Goal: Task Accomplishment & Management: Manage account settings

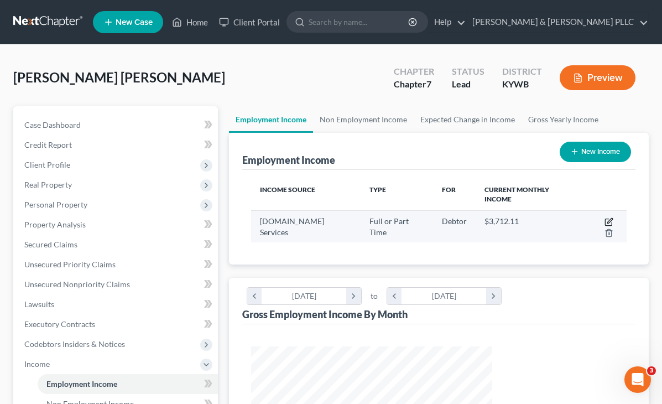
click at [604, 217] on icon "button" at bounding box center [608, 221] width 9 height 9
select select "0"
select select "50"
select select "3"
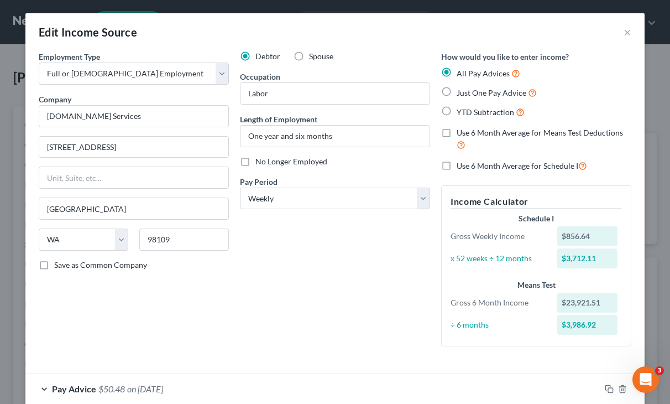
click at [619, 31] on div "Edit Income Source ×" at bounding box center [334, 32] width 619 height 38
click at [624, 33] on button "×" at bounding box center [628, 31] width 8 height 13
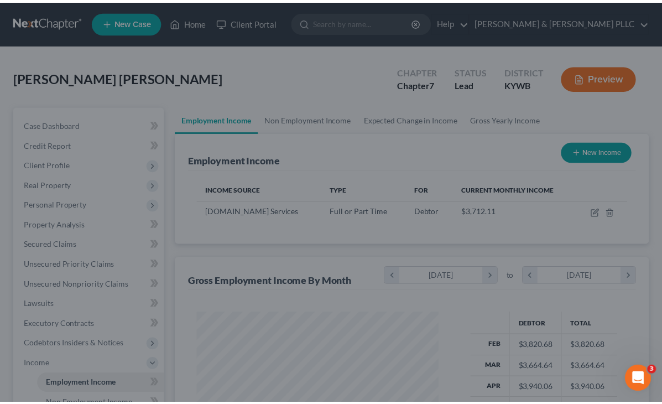
scroll to position [552660, 552595]
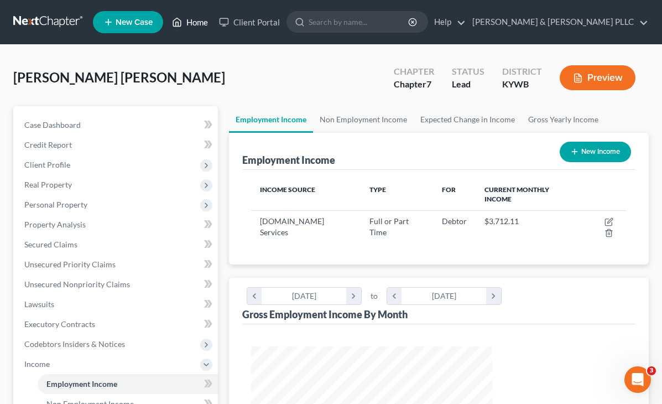
click at [195, 13] on link "Home" at bounding box center [189, 22] width 47 height 20
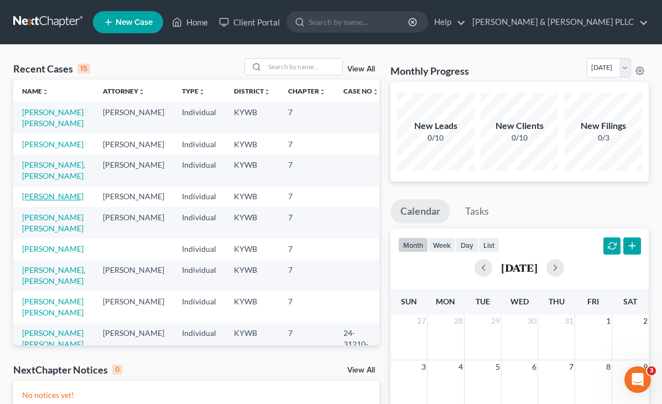
click at [37, 201] on link "[PERSON_NAME]" at bounding box center [52, 195] width 61 height 9
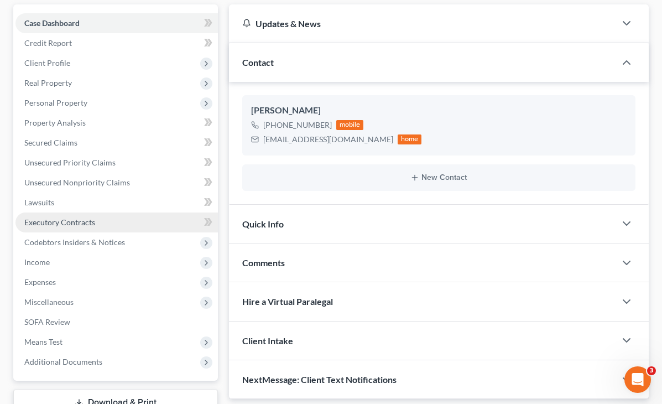
scroll to position [111, 0]
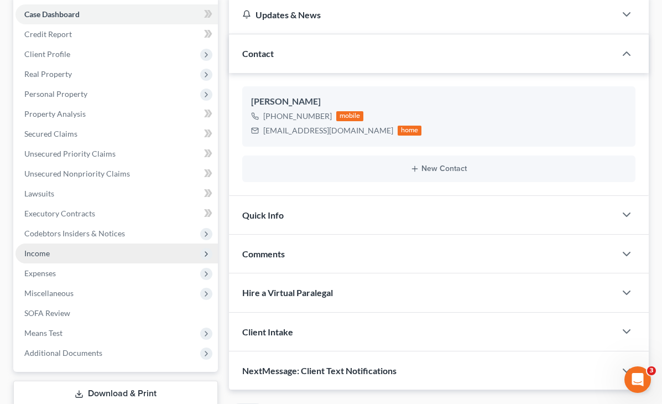
click at [45, 259] on span "Income" at bounding box center [116, 253] width 202 height 20
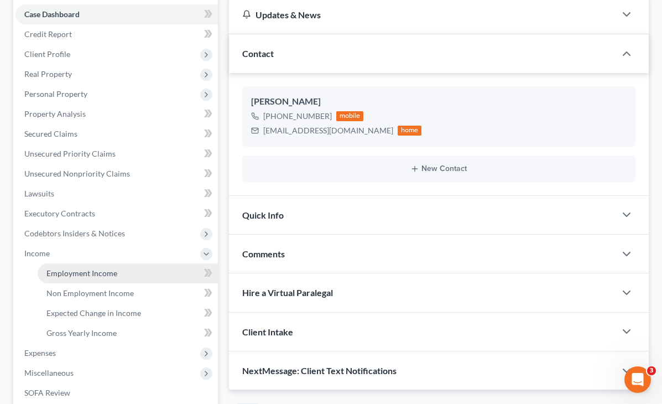
click at [83, 279] on link "Employment Income" at bounding box center [128, 273] width 180 height 20
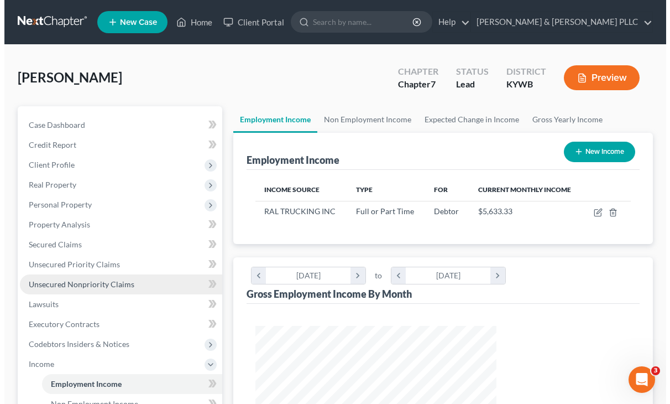
scroll to position [198, 264]
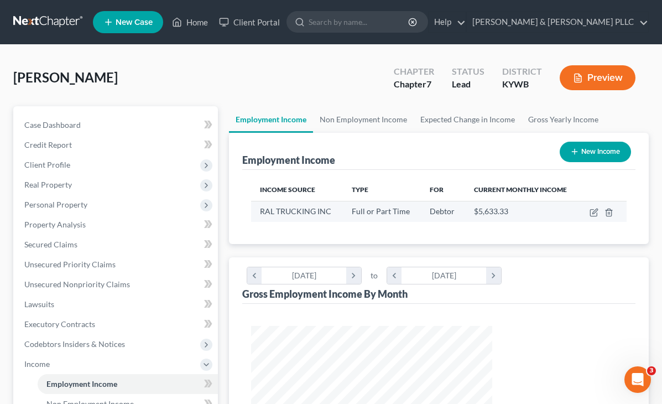
click at [592, 217] on td at bounding box center [603, 211] width 48 height 21
click at [592, 211] on icon "button" at bounding box center [593, 212] width 9 height 9
select select "0"
select select "18"
select select "3"
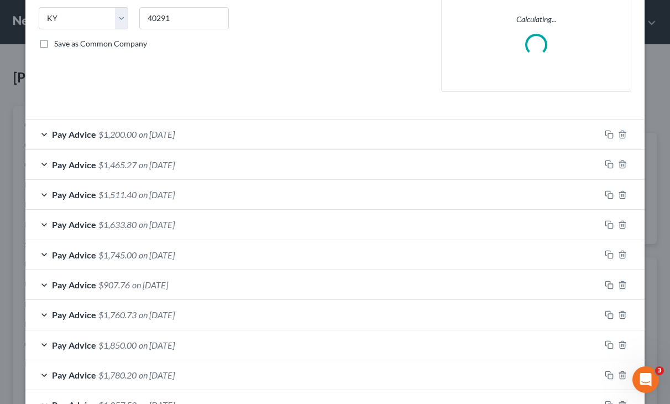
scroll to position [276, 0]
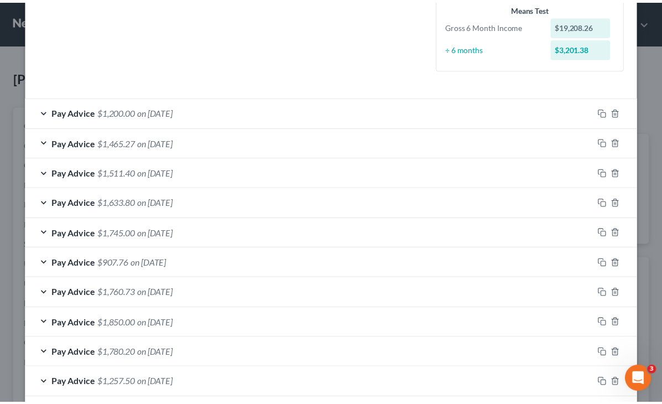
scroll to position [0, 0]
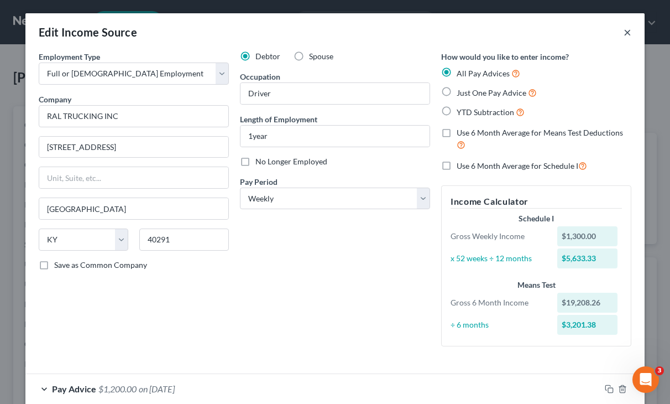
click at [624, 36] on button "×" at bounding box center [628, 31] width 8 height 13
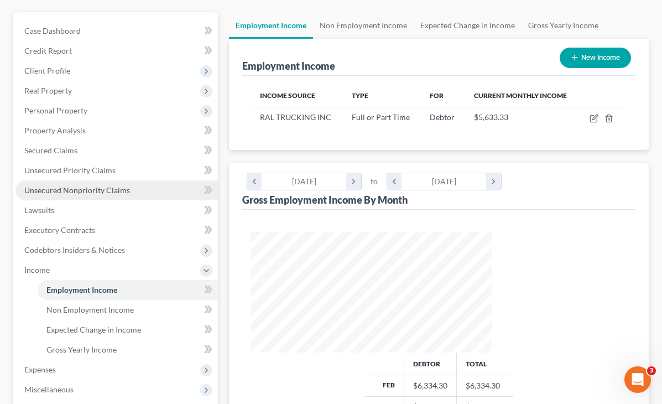
scroll to position [111, 0]
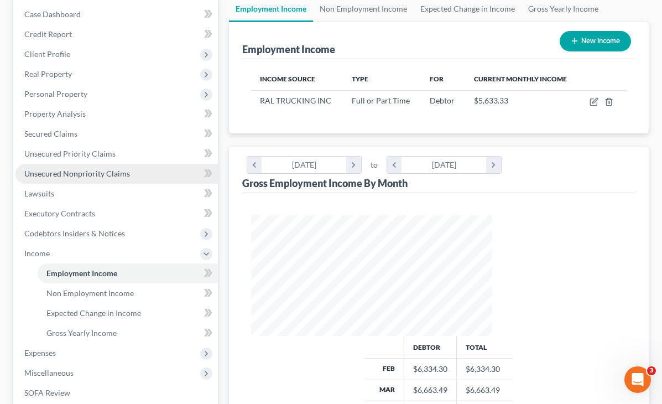
click at [71, 166] on link "Unsecured Nonpriority Claims" at bounding box center [116, 174] width 202 height 20
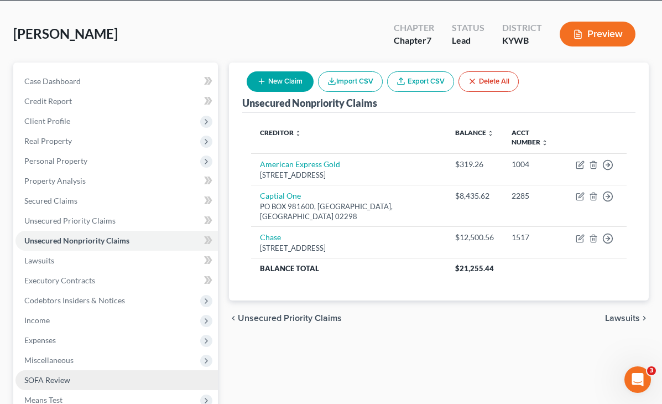
scroll to position [55, 0]
